Goal: Task Accomplishment & Management: Manage account settings

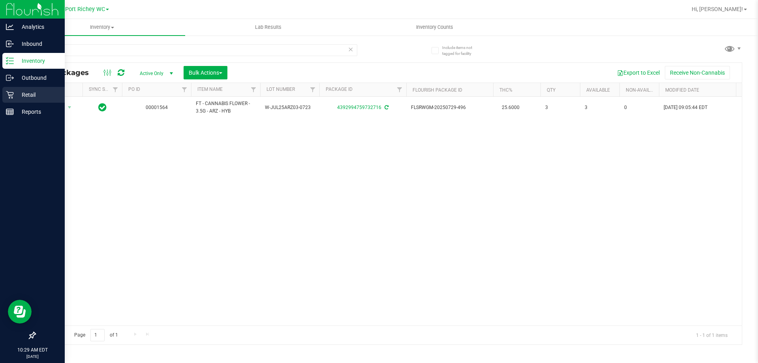
click at [8, 97] on icon at bounding box center [10, 95] width 8 height 8
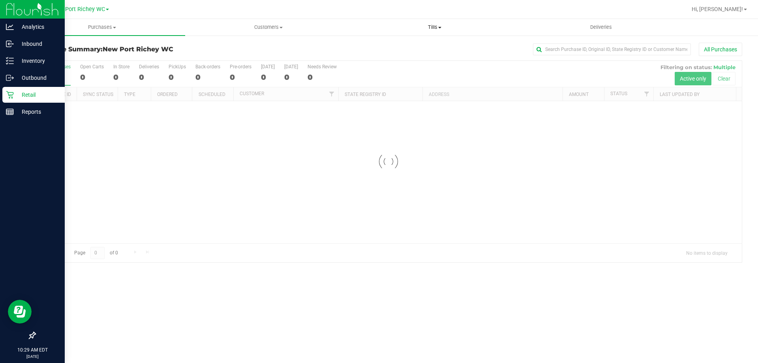
click at [435, 26] on span "Tills" at bounding box center [434, 27] width 165 height 7
click at [407, 43] on li "Manage tills" at bounding box center [434, 47] width 166 height 9
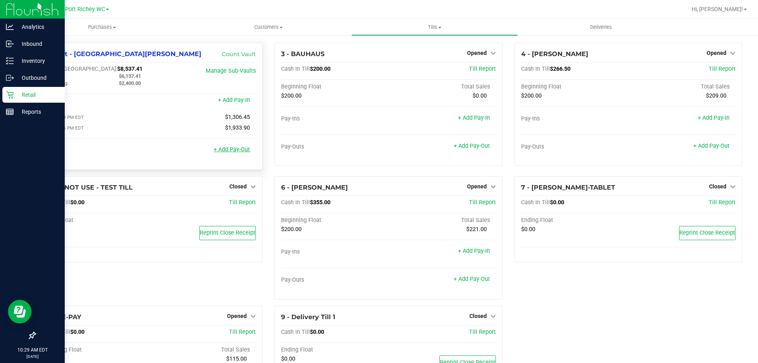
click at [229, 152] on link "+ Add Pay-Out" at bounding box center [232, 149] width 36 height 7
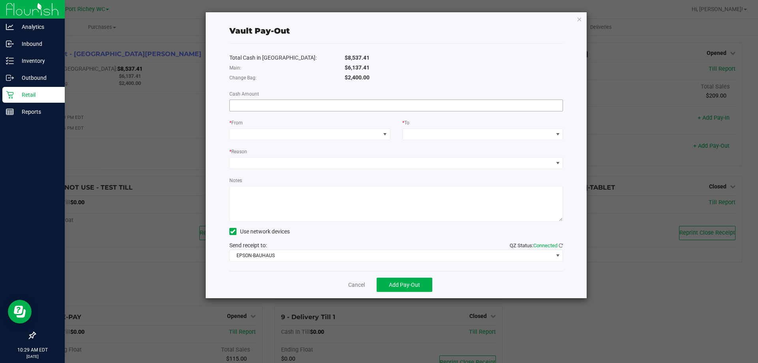
click at [338, 107] on input at bounding box center [396, 105] width 333 height 11
type input "$6,137.41"
click at [260, 129] on span at bounding box center [305, 134] width 150 height 11
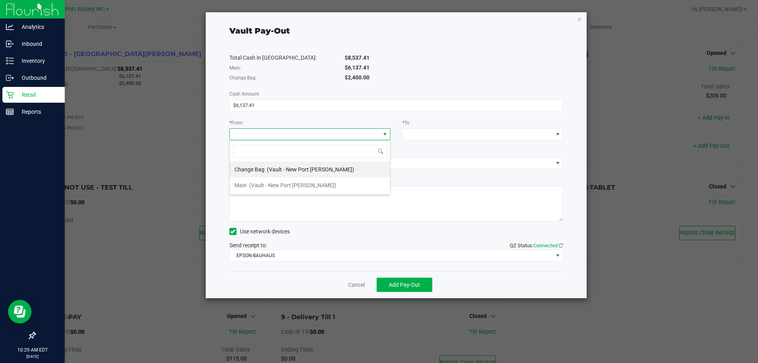
scroll to position [12, 161]
drag, startPoint x: 246, startPoint y: 188, endPoint x: 288, endPoint y: 174, distance: 45.1
click at [247, 188] on div "Main (Vault - [GEOGRAPHIC_DATA][PERSON_NAME])" at bounding box center [285, 185] width 102 height 14
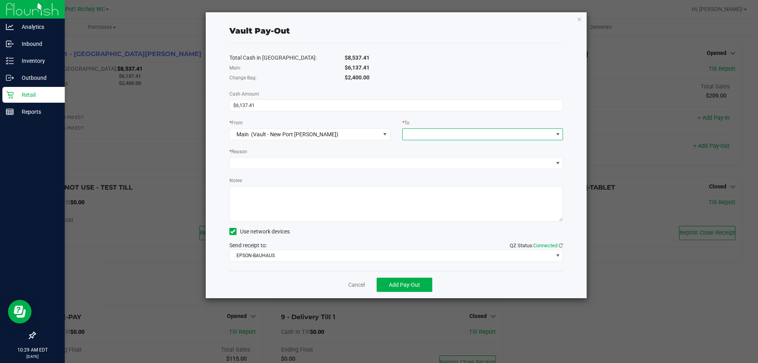
click at [517, 132] on span at bounding box center [478, 134] width 150 height 11
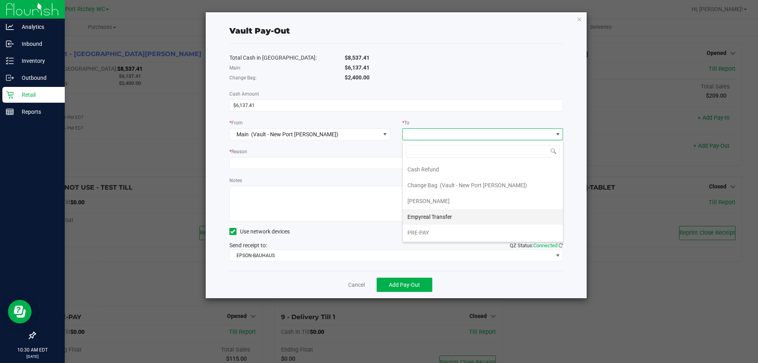
click at [438, 214] on span "Empyreal Transfer" at bounding box center [429, 217] width 45 height 6
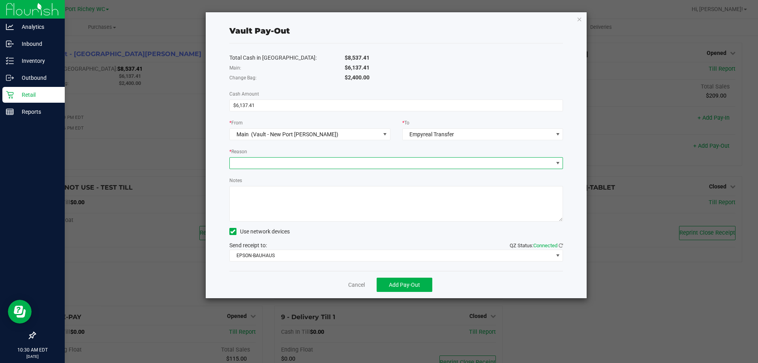
drag, startPoint x: 251, startPoint y: 160, endPoint x: 350, endPoint y: 168, distance: 99.4
click at [252, 160] on span at bounding box center [391, 162] width 323 height 11
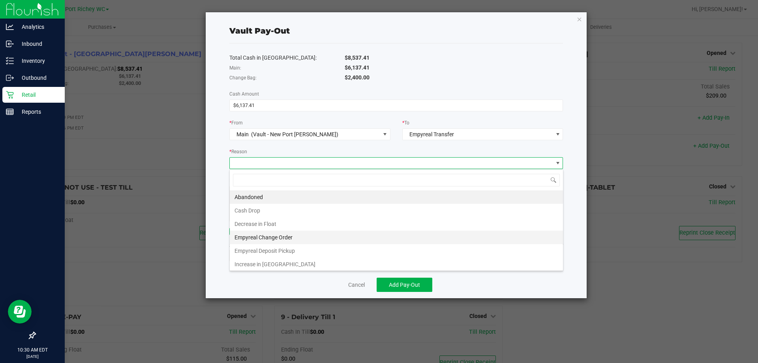
scroll to position [2, 0]
click at [285, 247] on li "Empyreal Deposit Pickup" at bounding box center [396, 248] width 333 height 13
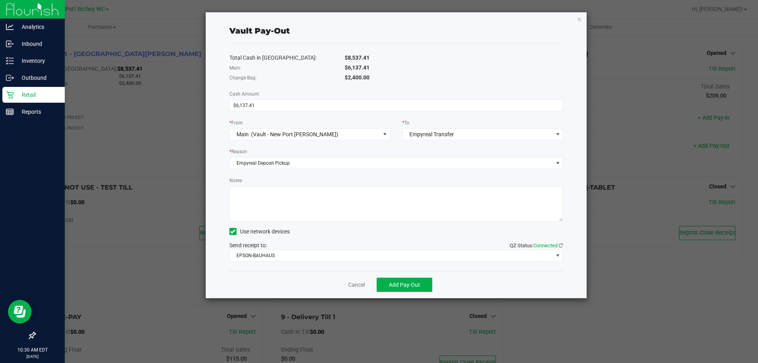
click at [253, 191] on textarea "Notes" at bounding box center [396, 204] width 334 height 36
click at [325, 191] on textarea "Notes" at bounding box center [396, 204] width 334 height 36
click at [352, 196] on textarea "Notes" at bounding box center [396, 204] width 334 height 36
click at [360, 241] on div "Send receipt to: QZ Status: Connected EPSON-BAUHAUS" at bounding box center [396, 251] width 334 height 20
click at [303, 251] on span "EPSON-BAUHAUS" at bounding box center [391, 255] width 323 height 11
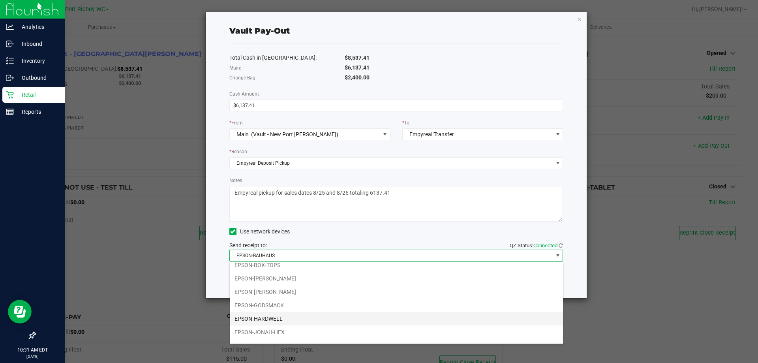
scroll to position [28, 0]
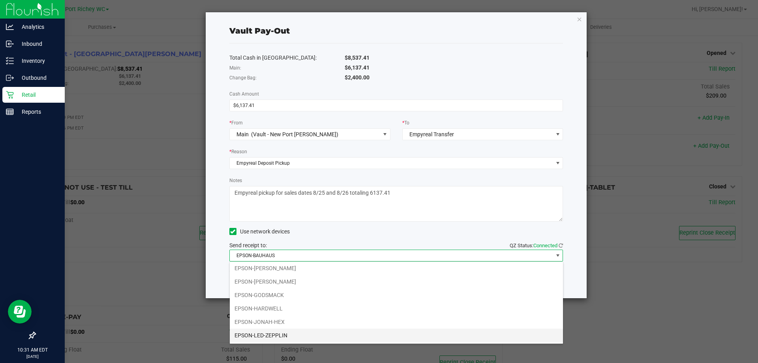
drag, startPoint x: 265, startPoint y: 335, endPoint x: 340, endPoint y: 292, distance: 86.1
click at [266, 335] on li "EPSON-LED-ZEPPLIN" at bounding box center [396, 334] width 333 height 13
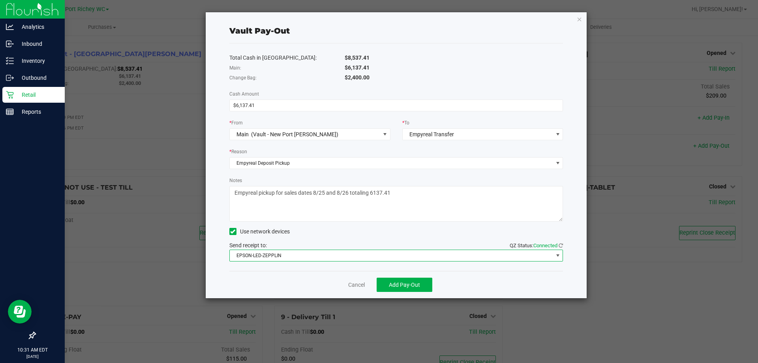
click at [361, 232] on div "Use network devices" at bounding box center [396, 231] width 334 height 12
click at [277, 193] on textarea "Notes" at bounding box center [396, 204] width 334 height 36
click at [356, 191] on textarea "Notes" at bounding box center [396, 204] width 334 height 36
click at [388, 191] on textarea "Notes" at bounding box center [396, 204] width 334 height 36
type textarea "Empyreal pickup on [DATE] for sales dates [DATE] and [DATE] totaling 6137.41"
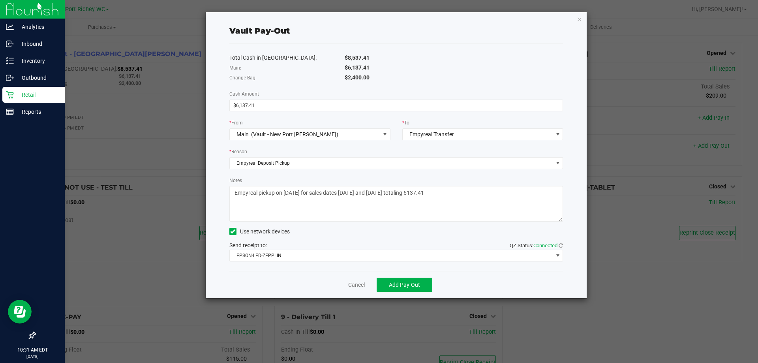
click at [390, 234] on div "Use network devices" at bounding box center [396, 231] width 334 height 12
click at [400, 283] on span "Add Pay-Out" at bounding box center [404, 284] width 31 height 6
click at [339, 288] on div "Dismiss Reprint Receipt" at bounding box center [396, 284] width 334 height 27
click at [347, 285] on link "Dismiss" at bounding box center [353, 285] width 19 height 8
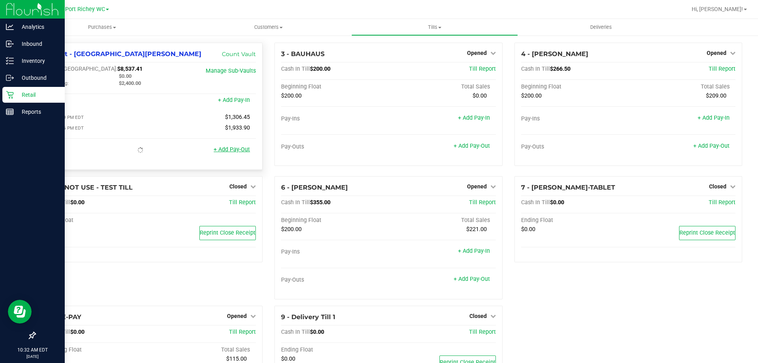
click at [226, 153] on link "+ Add Pay-Out" at bounding box center [232, 149] width 36 height 7
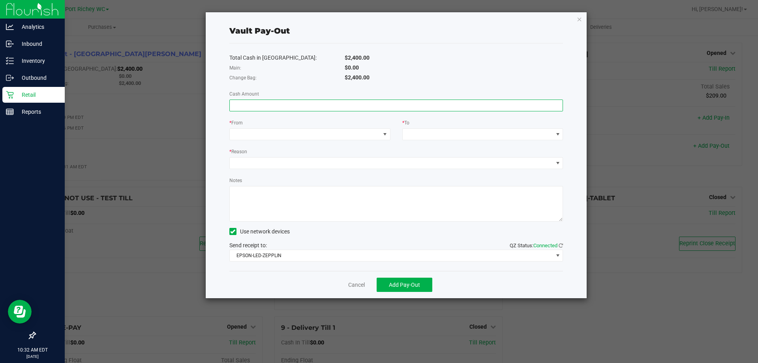
click at [296, 106] on input at bounding box center [396, 105] width 333 height 11
type input "$367.00"
click at [369, 137] on span at bounding box center [305, 134] width 150 height 11
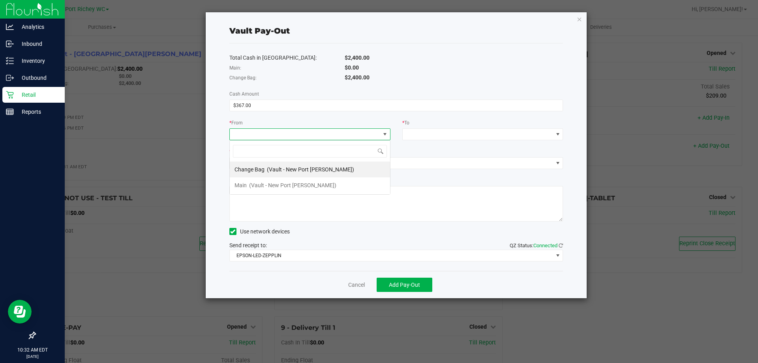
scroll to position [12, 161]
click at [270, 169] on span "(Vault - New Port [PERSON_NAME])" at bounding box center [310, 169] width 87 height 6
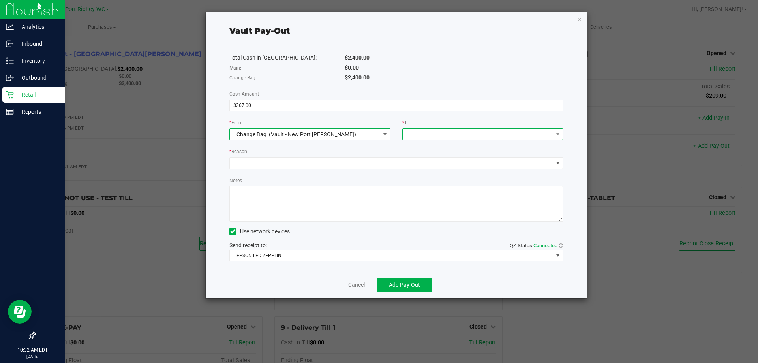
click at [453, 136] on span at bounding box center [478, 134] width 150 height 11
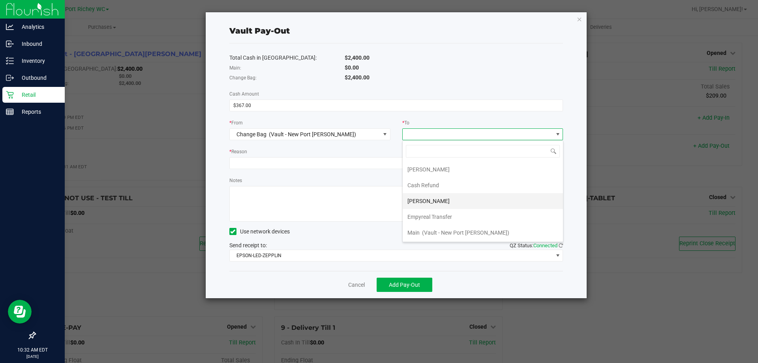
scroll to position [32, 0]
click at [429, 216] on span "(Vault - New Port [PERSON_NAME])" at bounding box center [465, 217] width 87 height 6
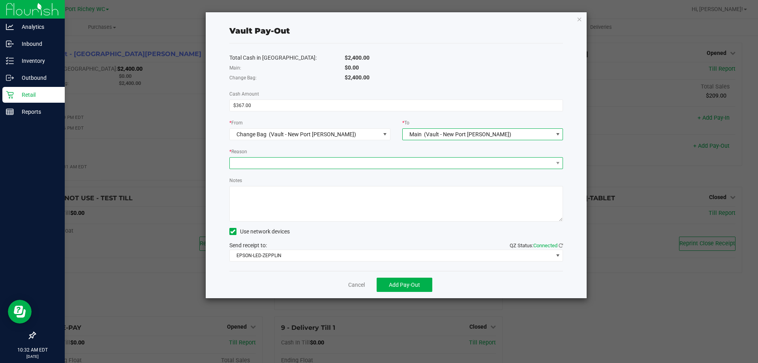
click at [290, 160] on span at bounding box center [391, 162] width 323 height 11
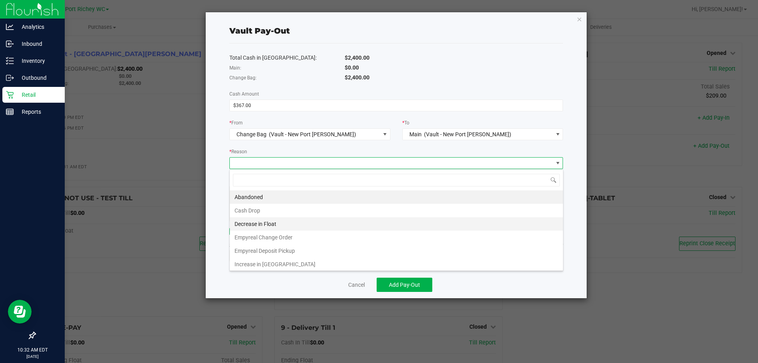
scroll to position [12, 333]
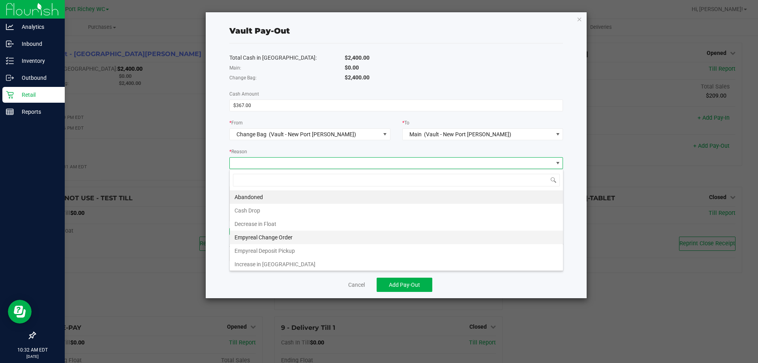
click at [265, 237] on li "Empyreal Change Order" at bounding box center [396, 236] width 333 height 13
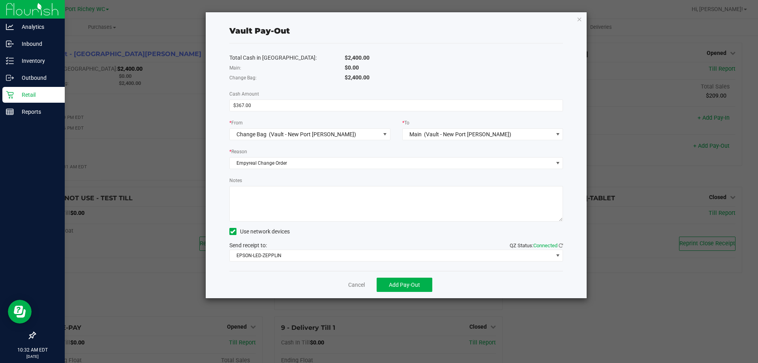
drag, startPoint x: 281, startPoint y: 198, endPoint x: 521, endPoint y: 224, distance: 242.1
click at [288, 198] on textarea "Notes" at bounding box center [396, 204] width 334 height 36
click at [328, 242] on div "Send receipt to: QZ Status: Connected EPSON-LED-ZEPPLIN" at bounding box center [396, 251] width 334 height 20
drag, startPoint x: 385, startPoint y: 192, endPoint x: 174, endPoint y: 192, distance: 210.4
click at [175, 192] on ngb-modal-window "Vault Pay-Out Total Cash in Vault: $2,400.00 Main: $0.00 Change Bag: $2,400.00 …" at bounding box center [382, 181] width 764 height 363
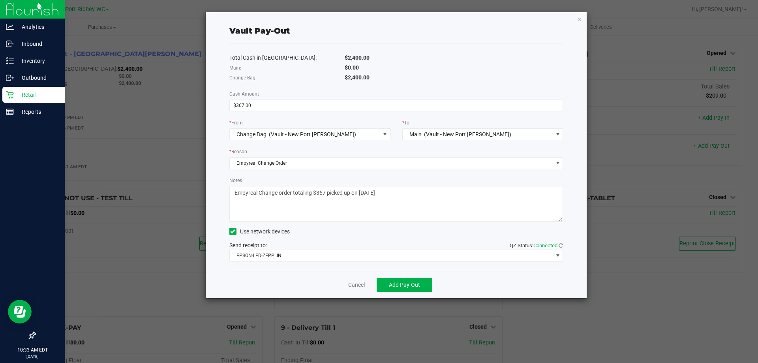
click at [328, 213] on textarea "Notes" at bounding box center [396, 204] width 334 height 36
click at [406, 197] on textarea "Notes" at bounding box center [396, 204] width 334 height 36
click at [504, 192] on textarea "Notes" at bounding box center [396, 204] width 334 height 36
click at [474, 207] on textarea "Notes" at bounding box center [396, 204] width 334 height 36
click at [515, 192] on textarea "Notes" at bounding box center [396, 204] width 334 height 36
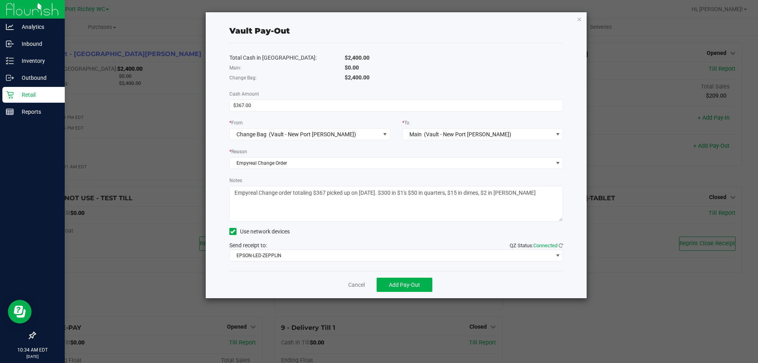
click at [515, 192] on textarea "Notes" at bounding box center [396, 204] width 334 height 36
click at [526, 197] on textarea "Notes" at bounding box center [396, 204] width 334 height 36
click at [413, 193] on textarea "Notes" at bounding box center [396, 204] width 334 height 36
type textarea "Empyreal Change order totaling $367 picked up on [DATE]. $300 in $1's, $50 in q…"
click at [403, 286] on span "Add Pay-Out" at bounding box center [404, 284] width 31 height 6
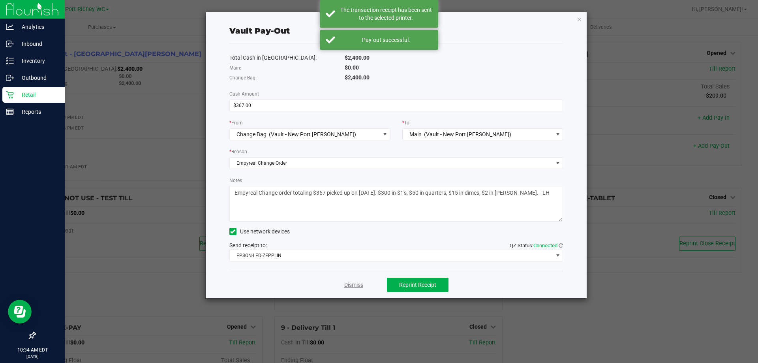
click at [354, 286] on link "Dismiss" at bounding box center [353, 285] width 19 height 8
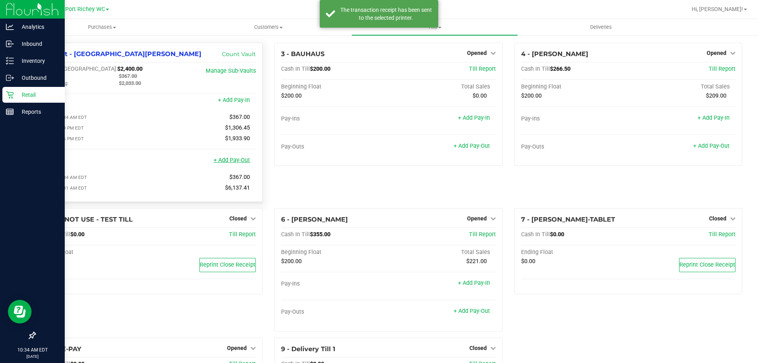
click at [228, 159] on link "+ Add Pay-Out" at bounding box center [232, 160] width 36 height 7
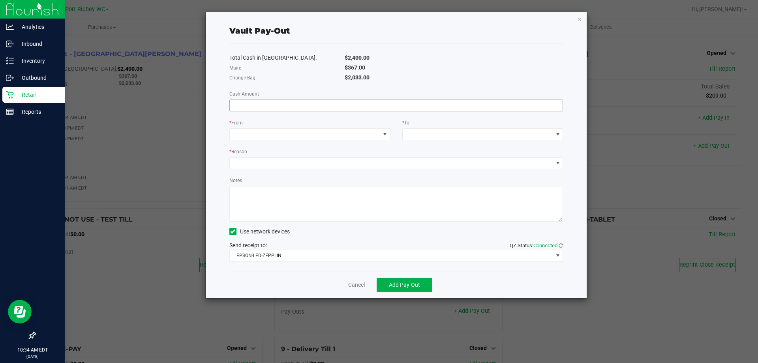
click at [299, 105] on input at bounding box center [396, 105] width 333 height 11
type input "$367.00"
click at [295, 134] on span at bounding box center [305, 134] width 150 height 11
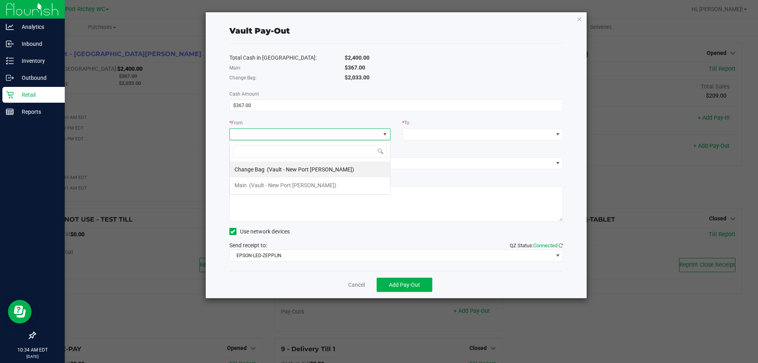
scroll to position [12, 161]
click at [266, 180] on div "Main (Vault - [GEOGRAPHIC_DATA][PERSON_NAME])" at bounding box center [285, 185] width 102 height 14
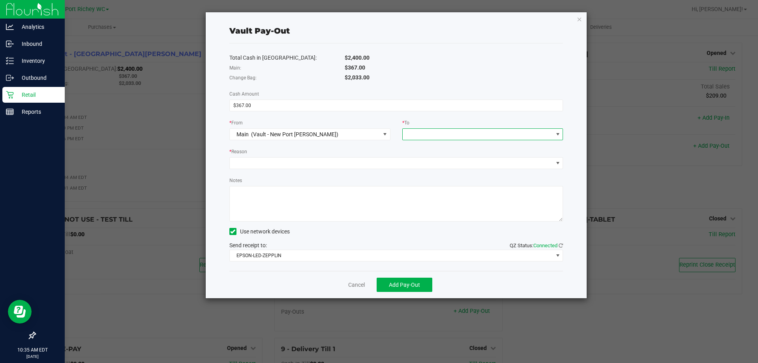
click at [437, 130] on span at bounding box center [478, 134] width 150 height 11
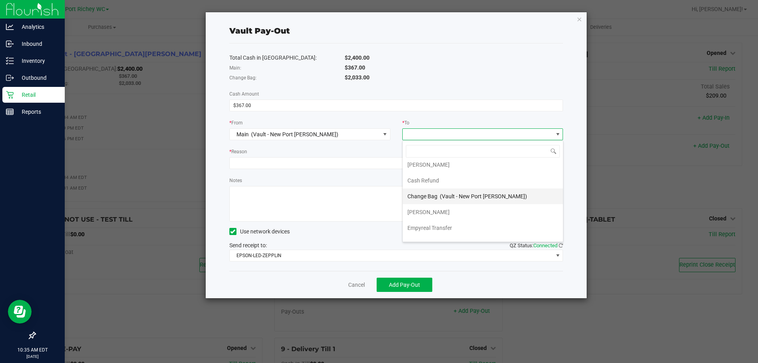
scroll to position [32, 0]
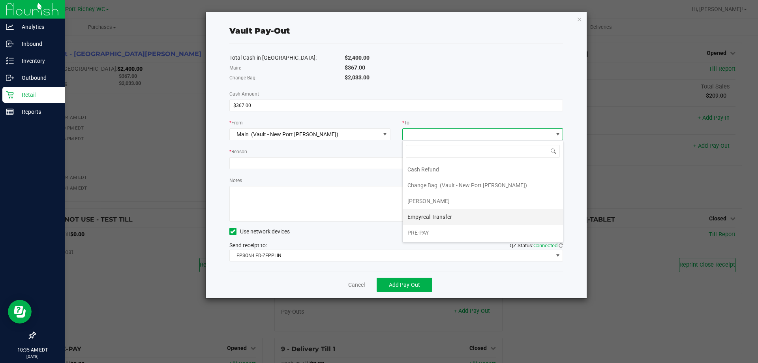
click at [430, 215] on span "Empyreal Transfer" at bounding box center [429, 217] width 45 height 6
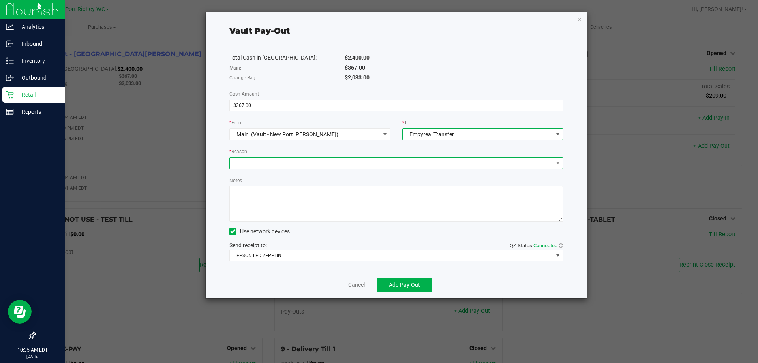
click at [343, 159] on span at bounding box center [391, 162] width 323 height 11
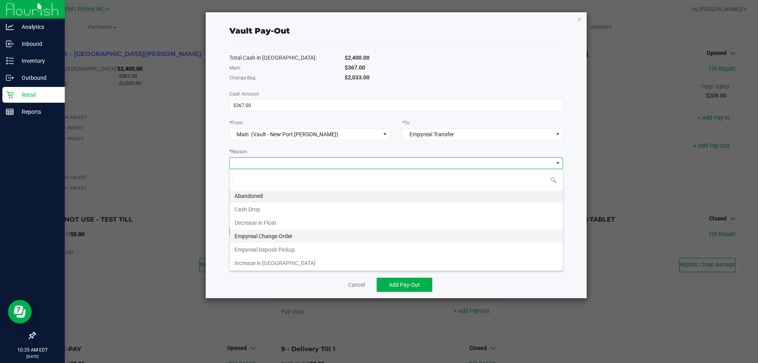
scroll to position [2, 0]
click at [270, 235] on li "Empyreal Change Order" at bounding box center [396, 235] width 333 height 13
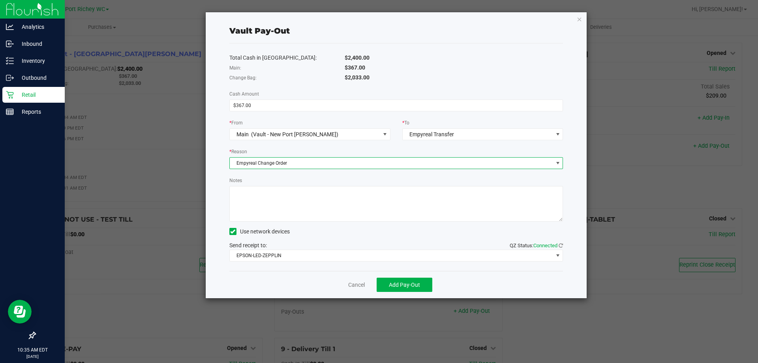
click at [258, 201] on textarea "Notes" at bounding box center [396, 204] width 334 height 36
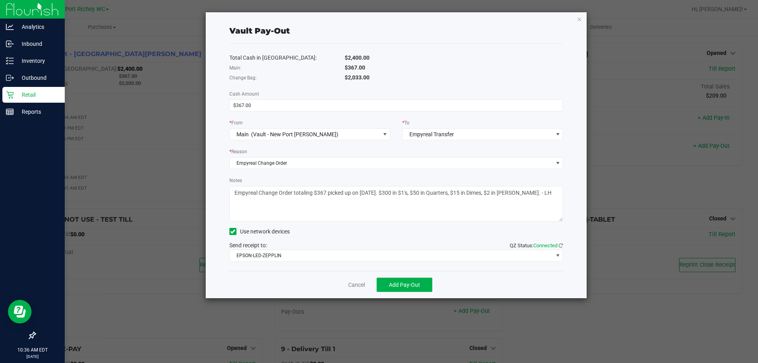
drag, startPoint x: 538, startPoint y: 191, endPoint x: 220, endPoint y: 216, distance: 318.3
click at [220, 216] on div "Vault Pay-Out Total Cash in Vault: $2,400.00 Main: $367.00 Change Bag: $2,033.0…" at bounding box center [396, 155] width 381 height 286
type textarea "Empyreal Change Order totaling $367 picked up on [DATE]. $300 in $1's, $50 in Q…"
click at [337, 234] on div "Use network devices" at bounding box center [396, 231] width 334 height 12
click at [396, 286] on span "Add Pay-Out" at bounding box center [404, 284] width 31 height 6
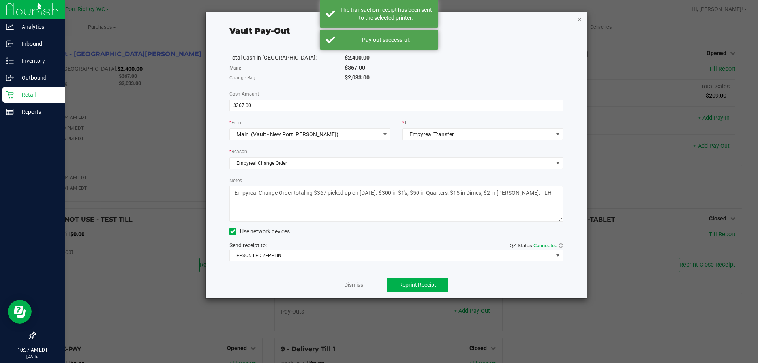
click at [579, 19] on icon "button" at bounding box center [580, 18] width 6 height 9
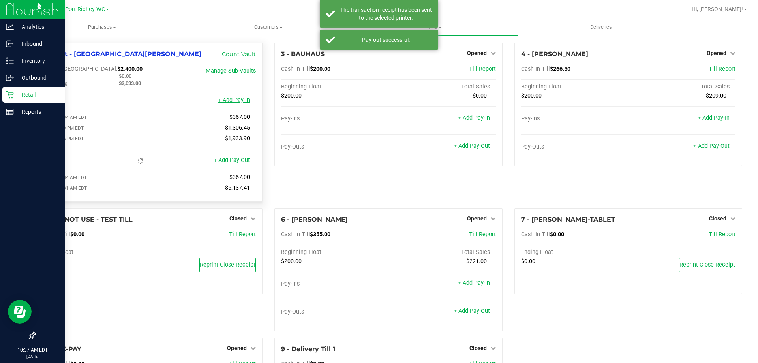
click at [229, 103] on link "+ Add Pay-In" at bounding box center [234, 100] width 32 height 7
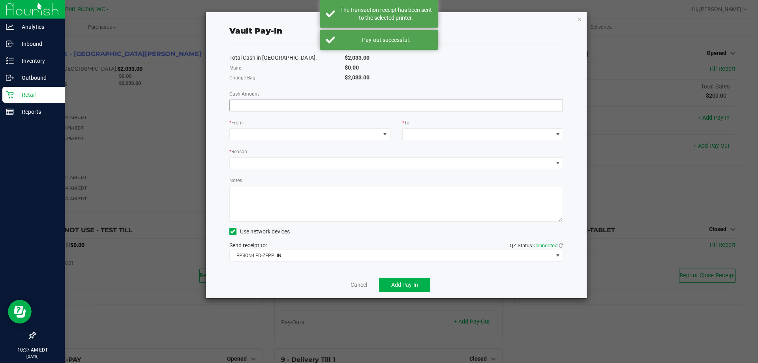
click at [304, 103] on input at bounding box center [396, 105] width 333 height 11
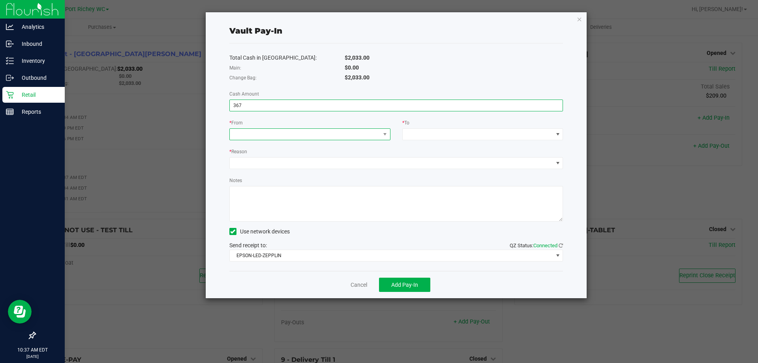
type input "$367.00"
click at [300, 135] on span at bounding box center [305, 134] width 150 height 11
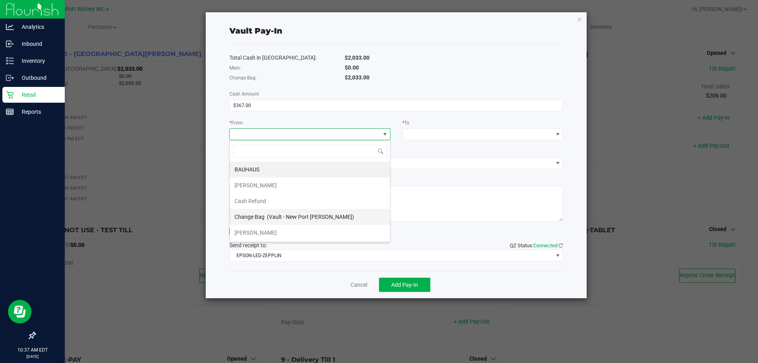
scroll to position [32, 0]
click at [257, 215] on span "Empyreal Transfer" at bounding box center [256, 217] width 45 height 6
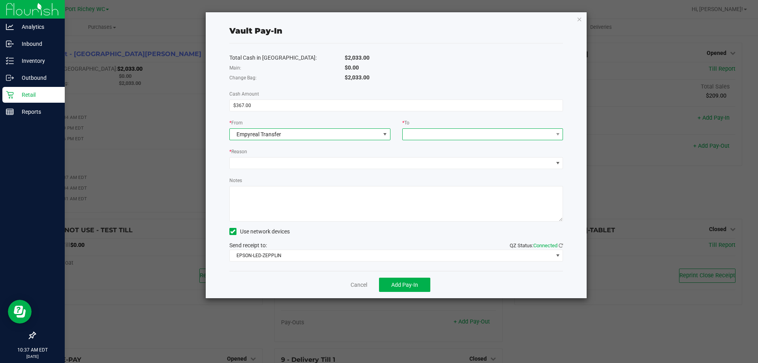
click at [459, 136] on span at bounding box center [478, 134] width 150 height 11
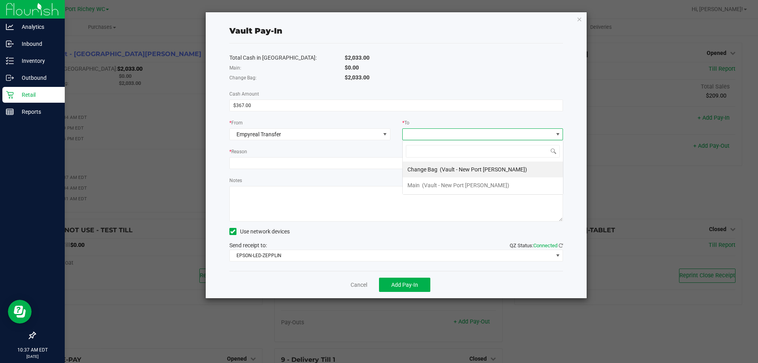
scroll to position [12, 161]
click at [430, 168] on span "Change Bag" at bounding box center [422, 169] width 30 height 6
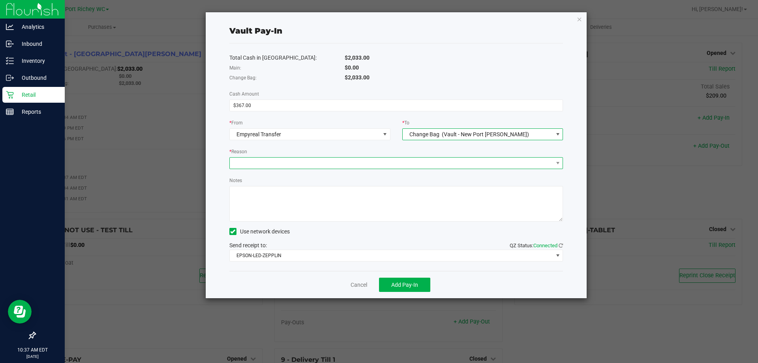
click at [318, 166] on span at bounding box center [391, 162] width 323 height 11
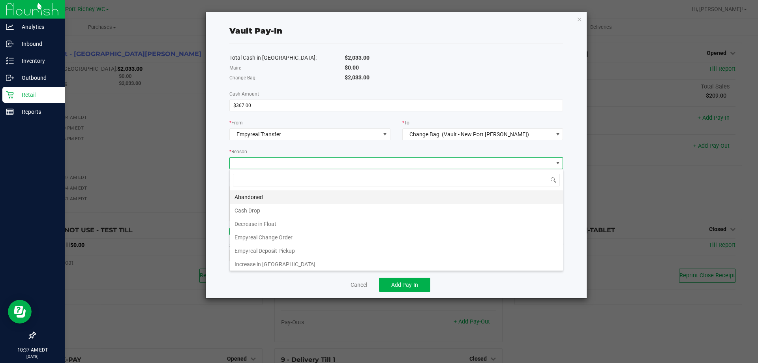
scroll to position [12, 333]
click at [269, 236] on li "Empyreal Change Order" at bounding box center [396, 236] width 333 height 13
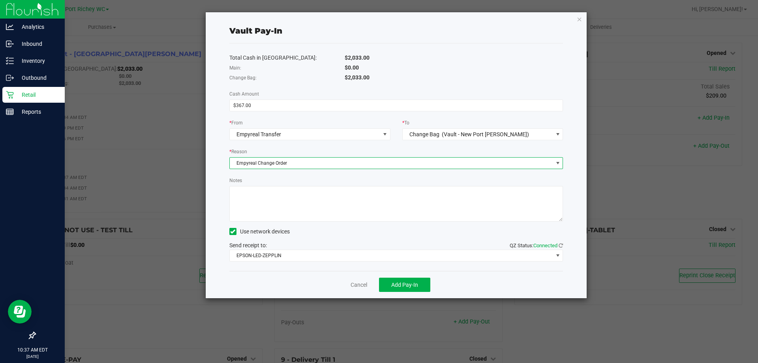
click at [264, 195] on textarea "Notes" at bounding box center [396, 204] width 334 height 36
paste textarea "Empyreal Change Order totaling $367 picked up on [DATE]. $300 in $1's, $50 in Q…"
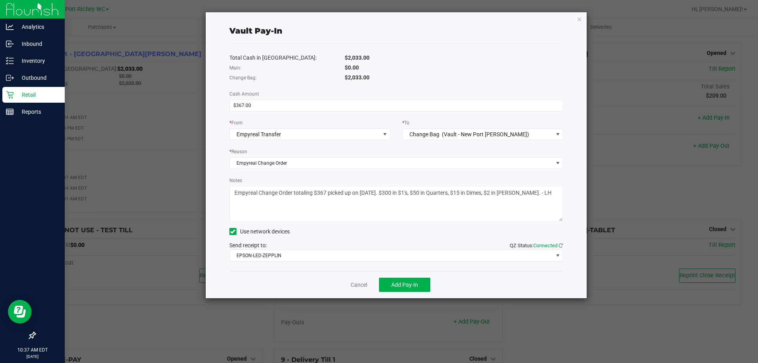
type textarea "Empyreal Change Order totaling $367 picked up on [DATE]. $300 in $1's, $50 in Q…"
click at [213, 157] on div "Vault Pay-In Total Cash in Vault: $2,033.00 Main: $0.00 Change Bag: $2,033.00 C…" at bounding box center [396, 155] width 381 height 286
click at [408, 283] on span "Add Pay-In" at bounding box center [404, 284] width 27 height 6
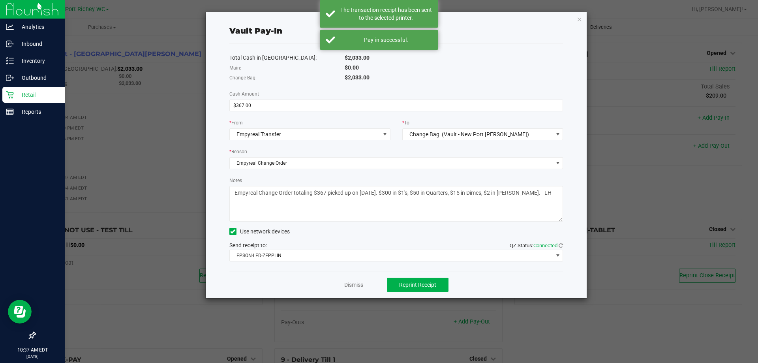
click at [577, 19] on icon "button" at bounding box center [580, 18] width 6 height 9
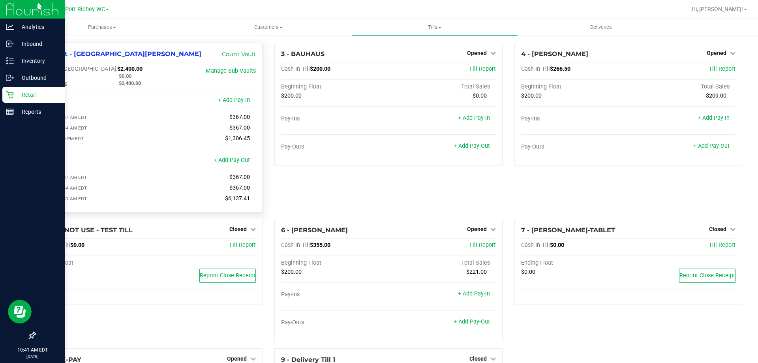
drag, startPoint x: 225, startPoint y: 200, endPoint x: 247, endPoint y: 200, distance: 21.3
click at [247, 200] on span "$6,137.41" at bounding box center [237, 198] width 25 height 7
copy span "6,137.41"
